Goal: Task Accomplishment & Management: Manage account settings

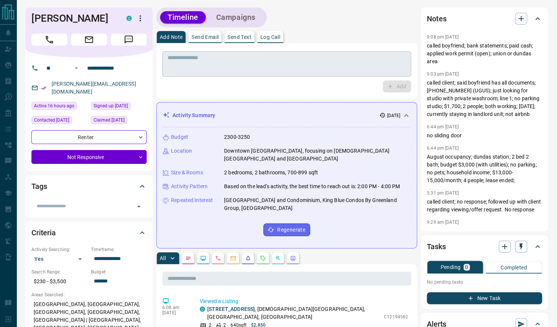
click at [255, 61] on textarea at bounding box center [286, 64] width 238 height 19
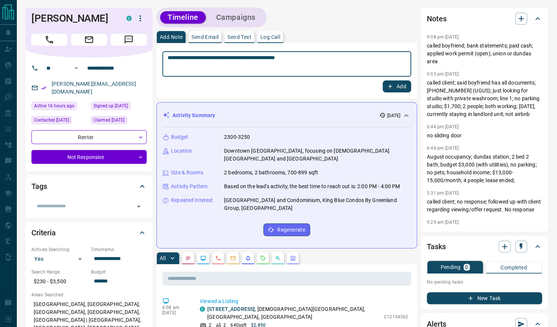
type textarea "**********"
click at [401, 85] on button "Add" at bounding box center [396, 86] width 28 height 12
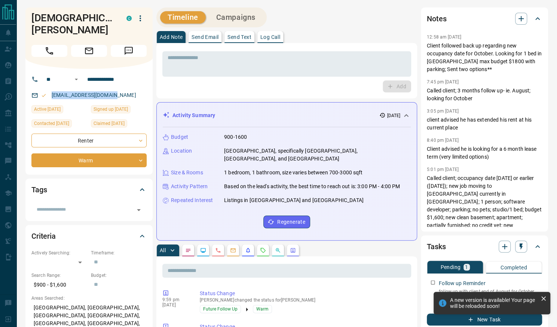
drag, startPoint x: 140, startPoint y: 96, endPoint x: 51, endPoint y: 95, distance: 88.6
click at [51, 95] on div "m.labade96@hotmail.com" at bounding box center [88, 95] width 115 height 12
copy link "m.labade96@hotmail.com"
